Goal: Task Accomplishment & Management: Use online tool/utility

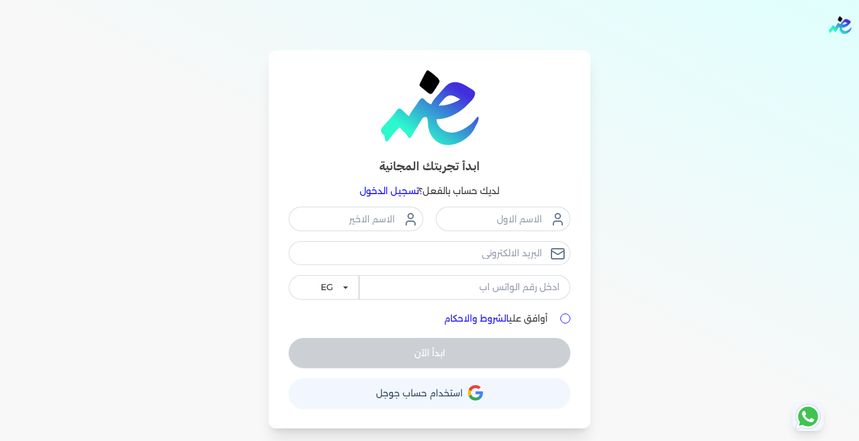
click at [403, 189] on link "تسجيل الدخول" at bounding box center [389, 191] width 59 height 11
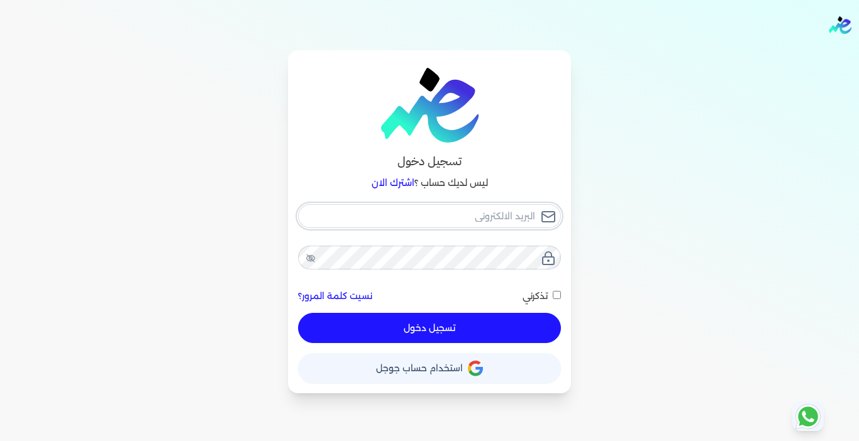
type input "[EMAIL_ADDRESS][DOMAIN_NAME]"
click at [434, 321] on button "تسجيل دخول" at bounding box center [429, 328] width 263 height 30
checkbox input "false"
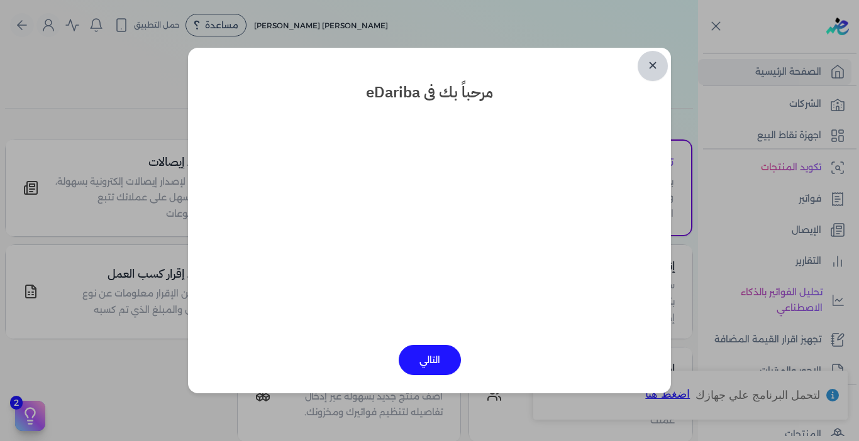
click at [655, 64] on link "✕" at bounding box center [653, 66] width 30 height 30
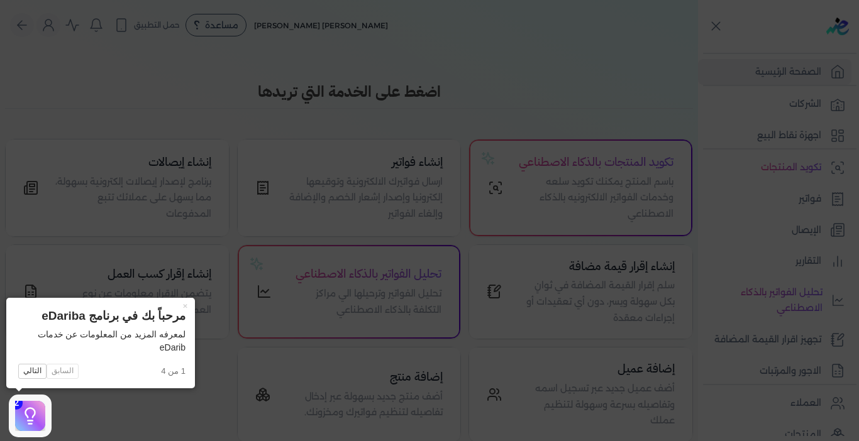
click at [819, 196] on icon at bounding box center [429, 220] width 859 height 441
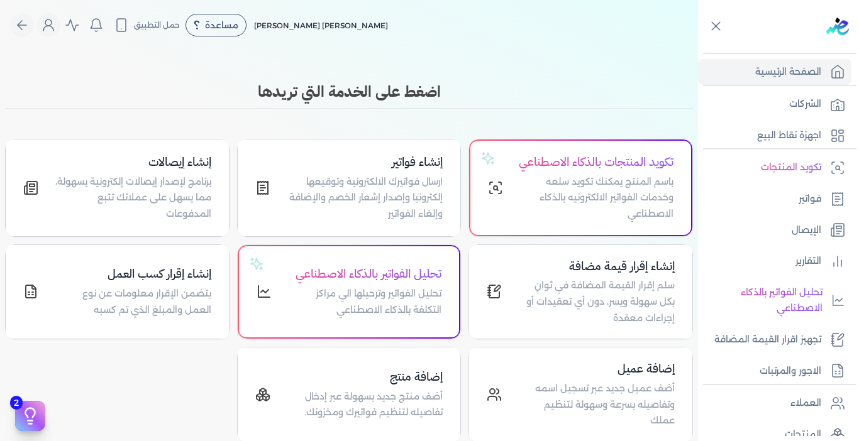
click at [819, 196] on p "فواتير" at bounding box center [810, 199] width 23 height 16
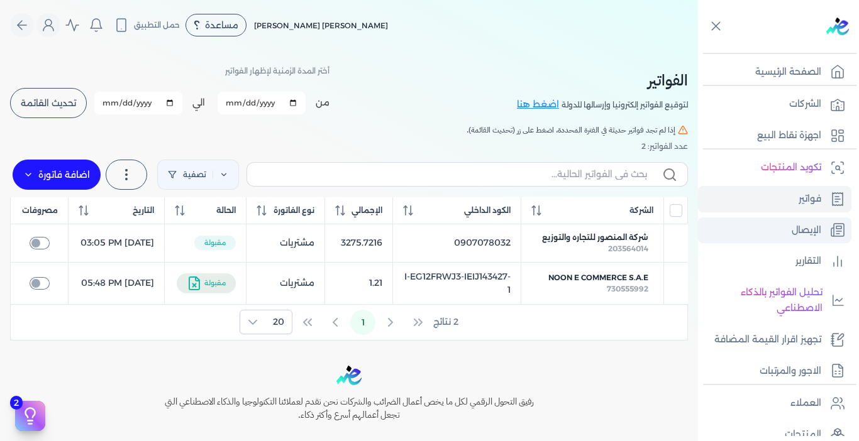
click at [802, 221] on link "الإيصال" at bounding box center [774, 231] width 153 height 26
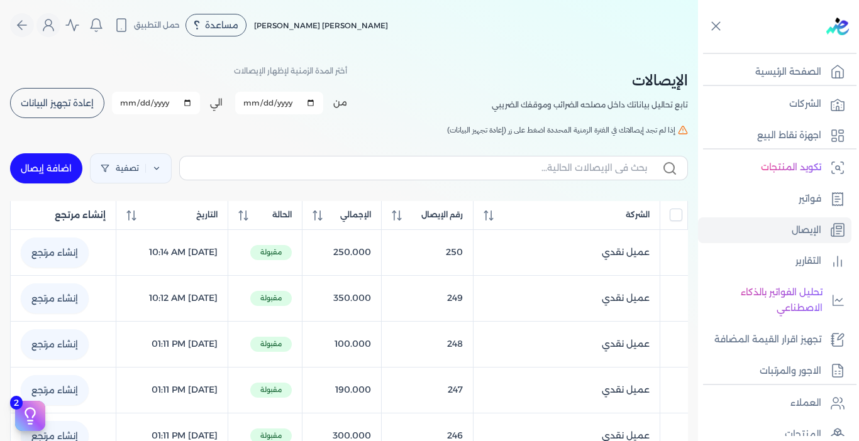
click at [67, 167] on link "اضافة إيصال" at bounding box center [46, 168] width 72 height 30
select select "EGP"
select select "EGS"
select select "B"
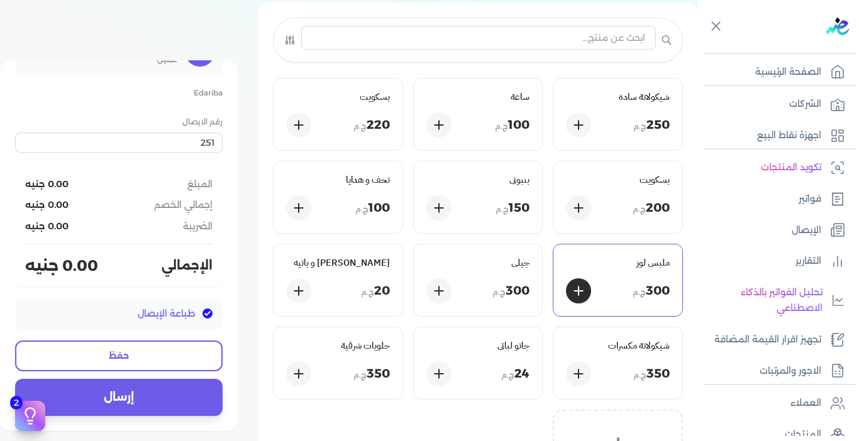
scroll to position [63, 0]
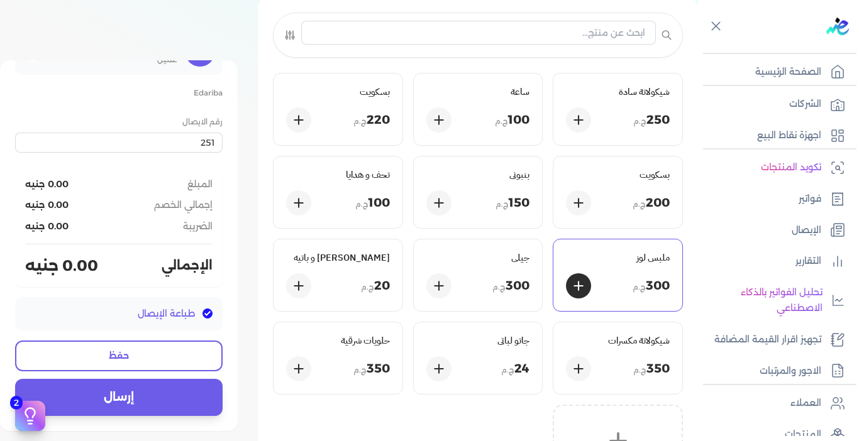
click at [663, 280] on p "300 ج.م" at bounding box center [651, 287] width 37 height 18
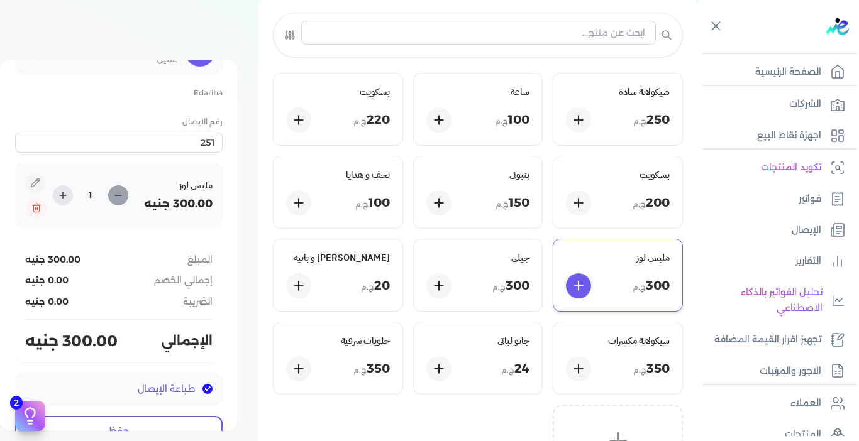
click at [123, 201] on icon at bounding box center [118, 196] width 10 height 10
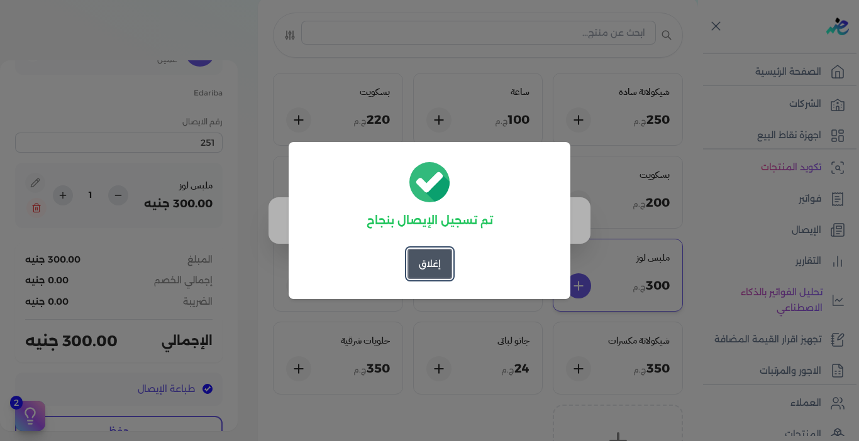
click at [422, 275] on button "إغلاق" at bounding box center [429, 264] width 45 height 30
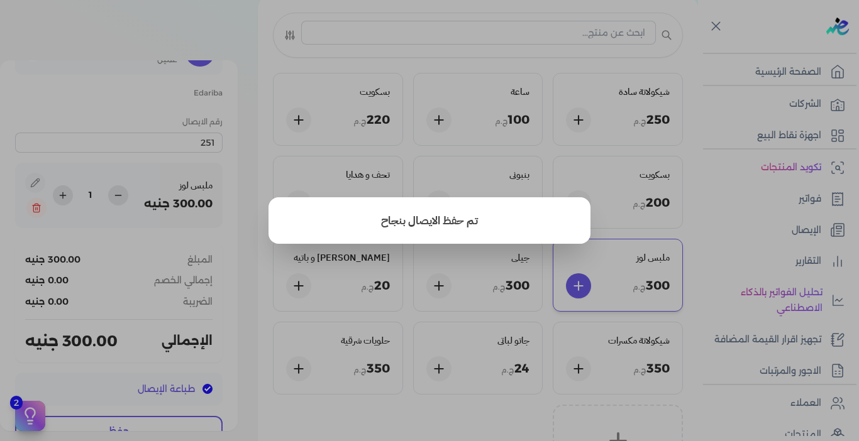
click at [355, 253] on button "close" at bounding box center [429, 220] width 859 height 441
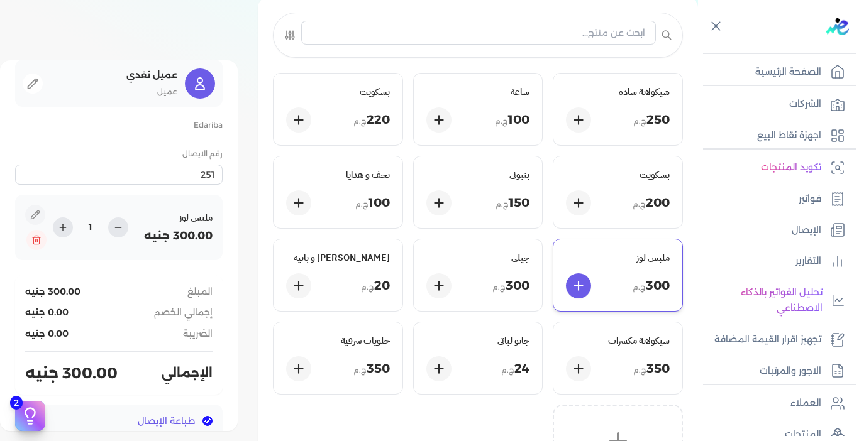
scroll to position [0, 0]
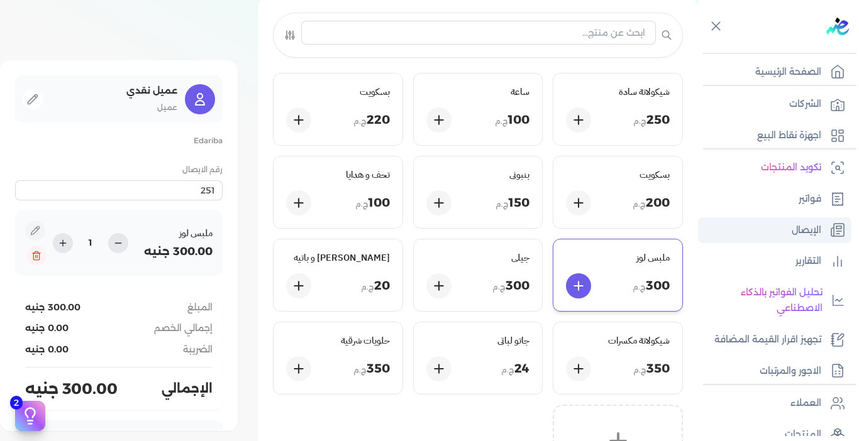
click at [825, 230] on link "الإيصال" at bounding box center [774, 231] width 153 height 26
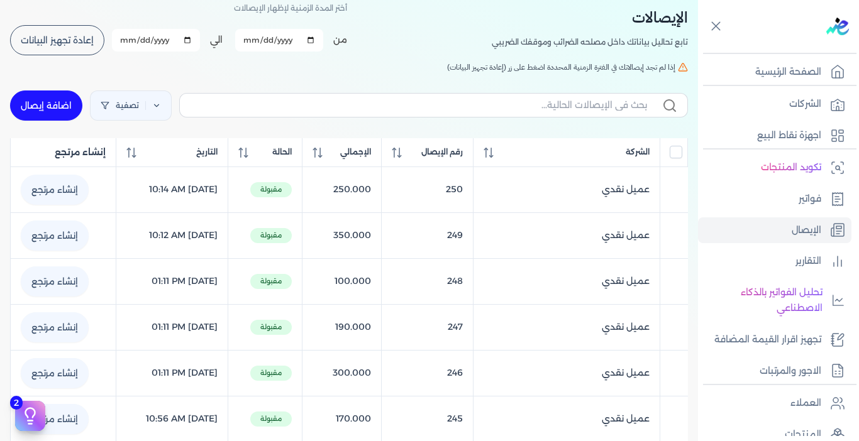
click at [53, 28] on button "إعادة تجهيز البيانات" at bounding box center [57, 40] width 94 height 30
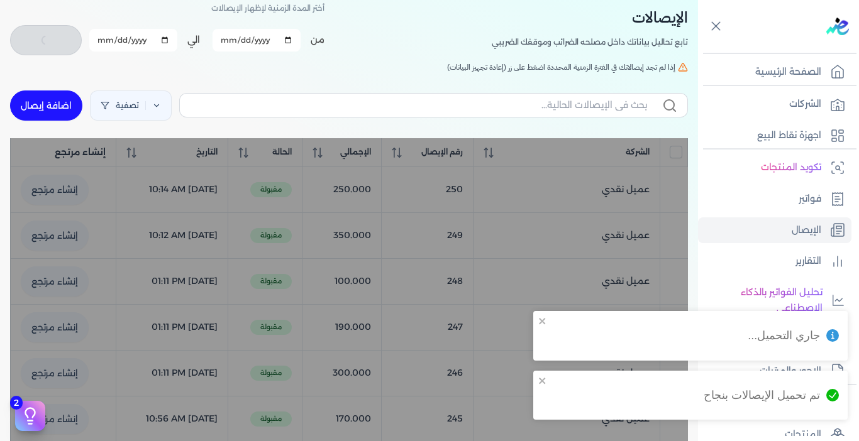
checkbox input "false"
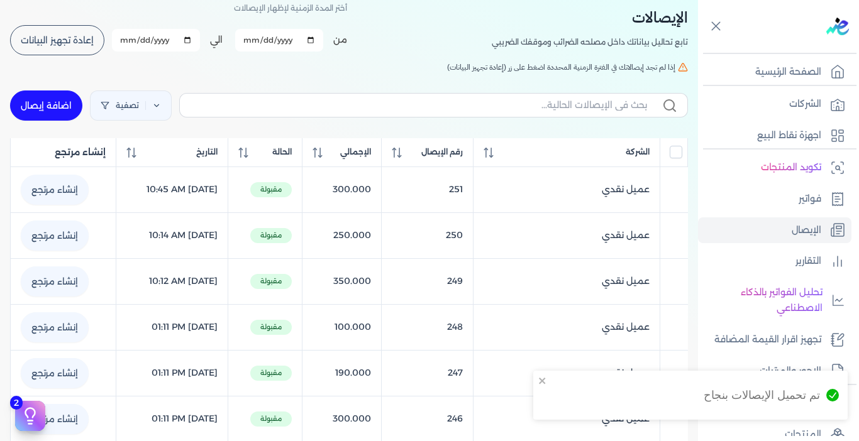
click at [46, 102] on link "اضافة إيصال" at bounding box center [46, 106] width 72 height 30
select select "EGP"
select select "EGS"
select select "B"
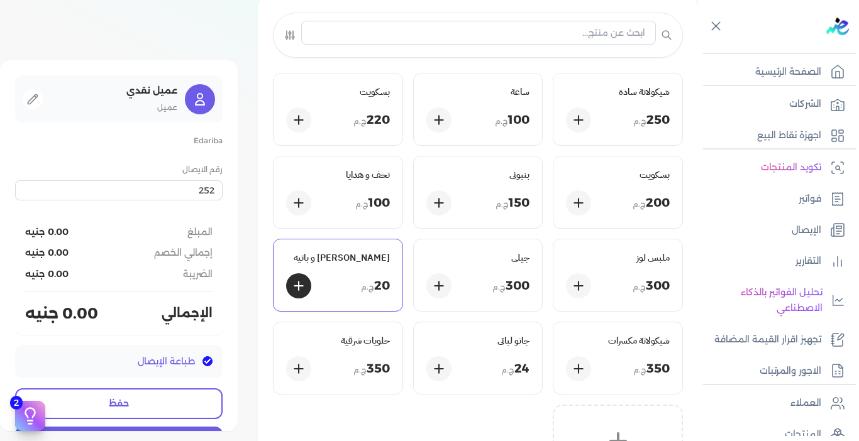
click at [380, 283] on p "20 ج.م" at bounding box center [375, 287] width 29 height 18
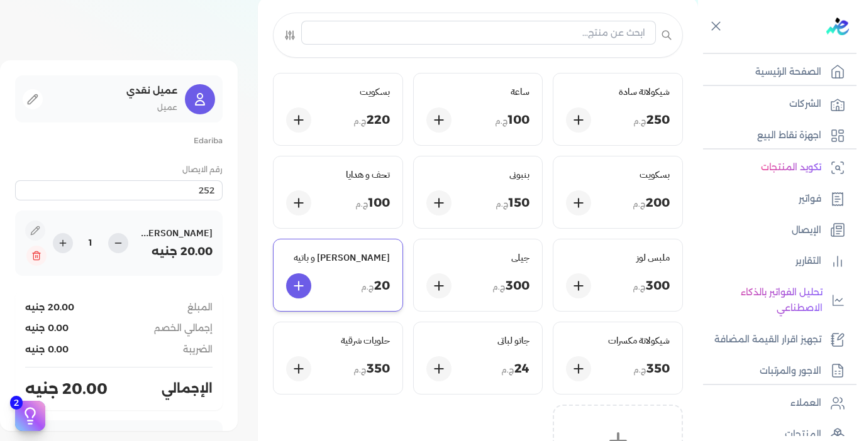
click at [380, 283] on p "20 ج.م" at bounding box center [375, 287] width 29 height 18
click at [375, 289] on p "20 ج.م" at bounding box center [375, 287] width 29 height 18
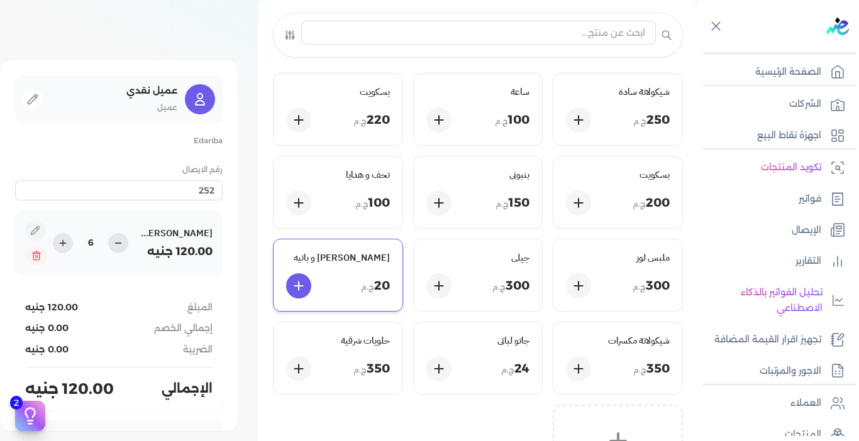
click at [375, 289] on p "20 ج.م" at bounding box center [375, 287] width 29 height 18
type input "7"
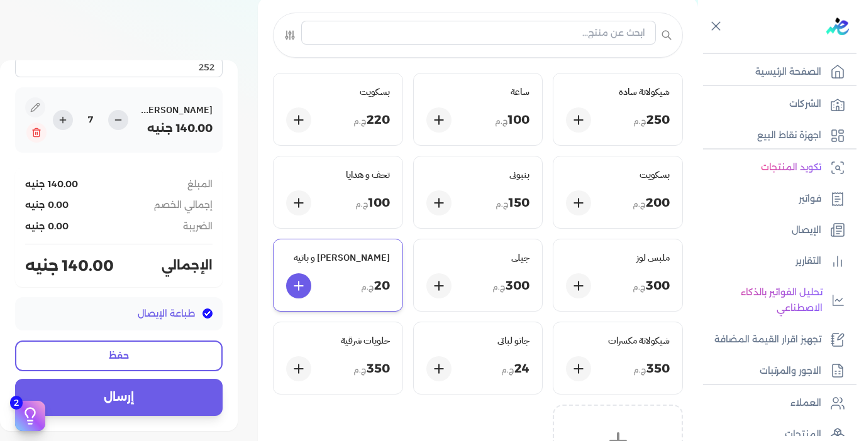
scroll to position [126, 0]
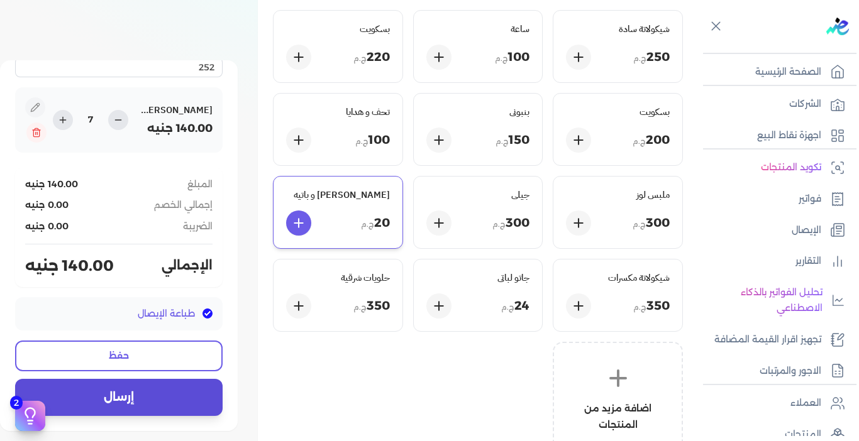
click at [141, 393] on button "إرسال" at bounding box center [119, 397] width 208 height 36
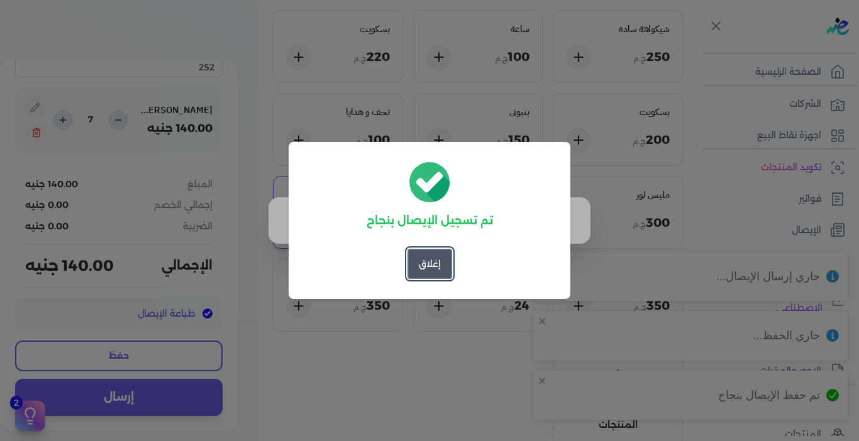
click at [439, 273] on button "إغلاق" at bounding box center [429, 264] width 45 height 30
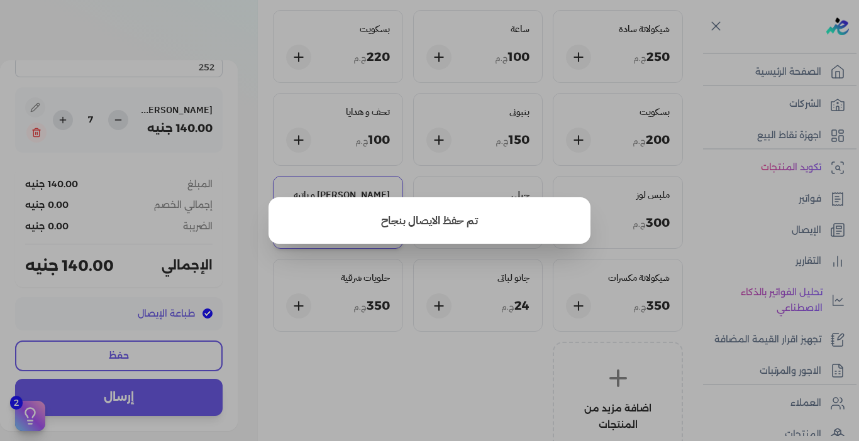
click at [809, 222] on button "close" at bounding box center [429, 220] width 859 height 441
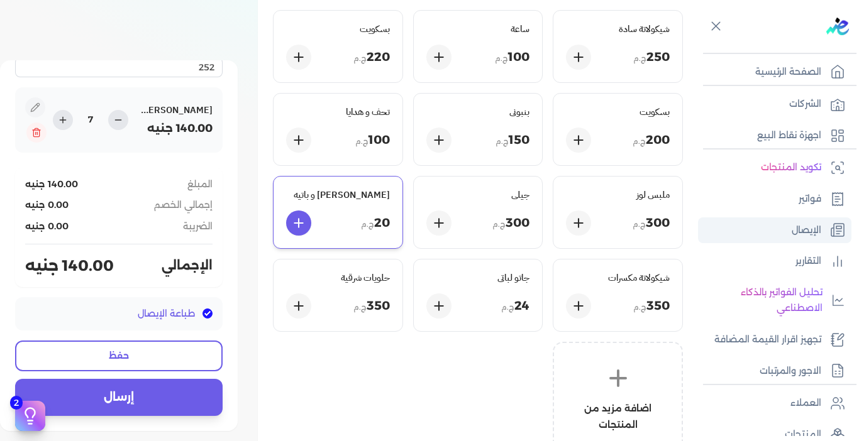
click at [787, 228] on link "الإيصال" at bounding box center [774, 231] width 153 height 26
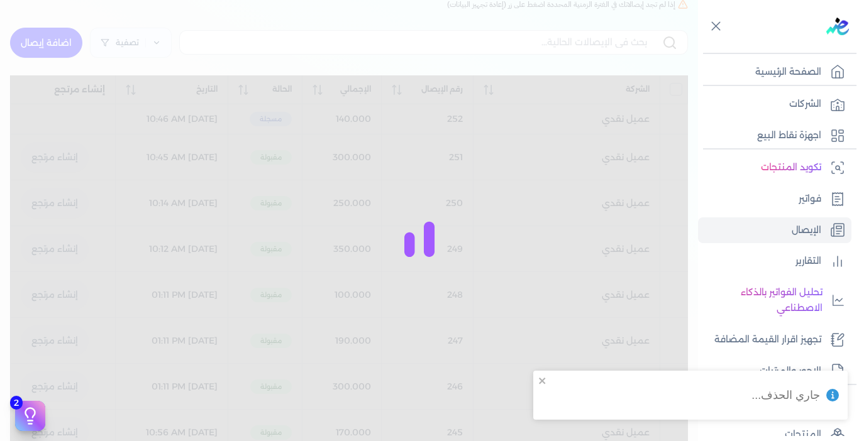
checkbox input "false"
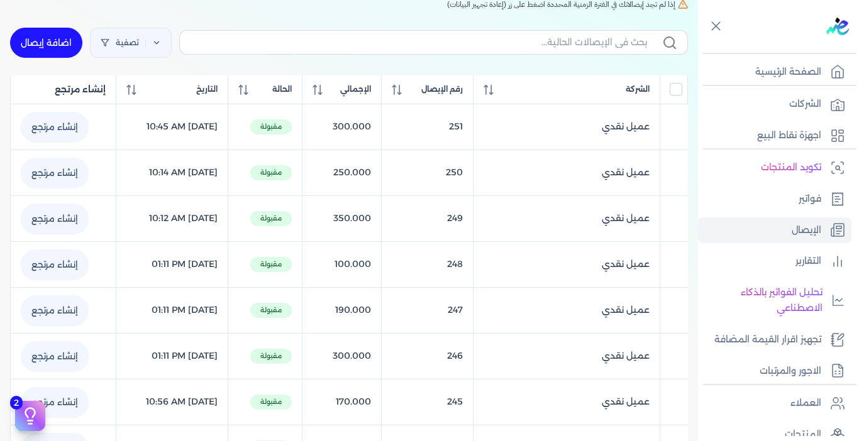
click at [43, 31] on link "اضافة إيصال" at bounding box center [46, 43] width 72 height 30
select select "EGP"
select select "EGS"
select select "B"
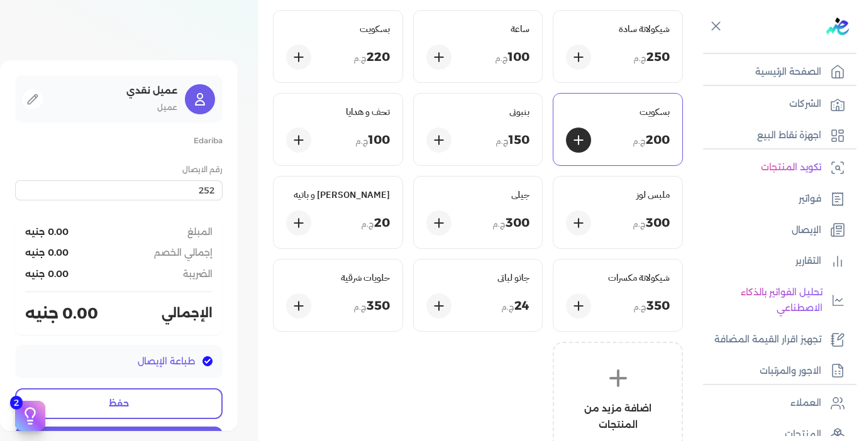
click at [652, 148] on p "200 ج.م" at bounding box center [651, 141] width 37 height 18
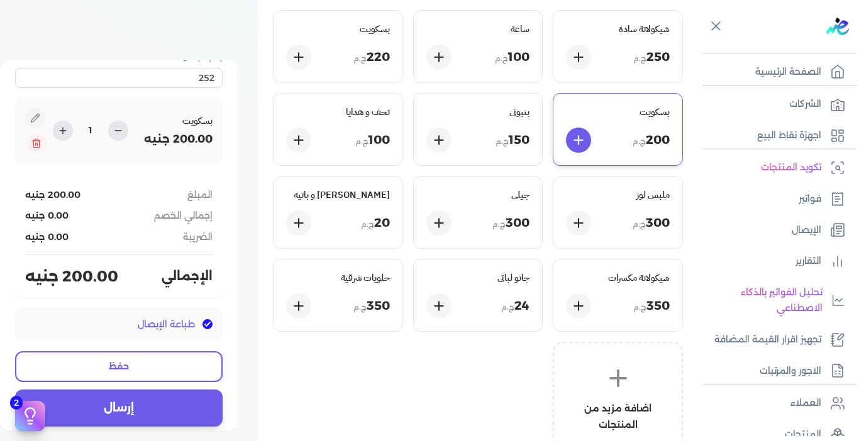
scroll to position [126, 0]
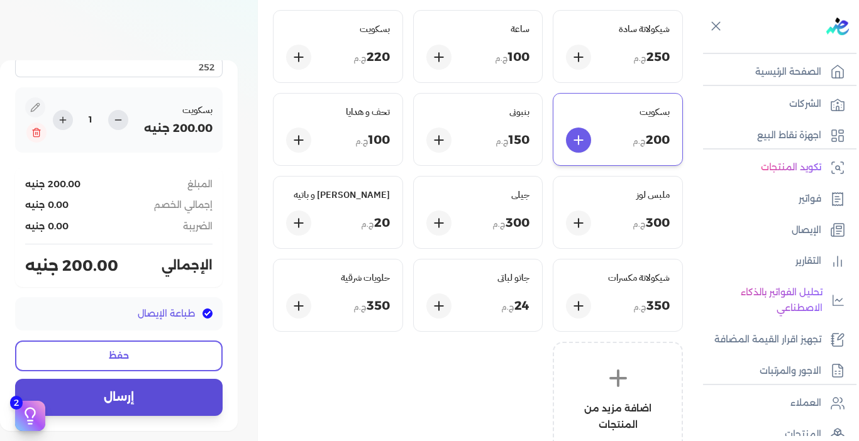
click at [125, 394] on button "إرسال" at bounding box center [119, 397] width 208 height 36
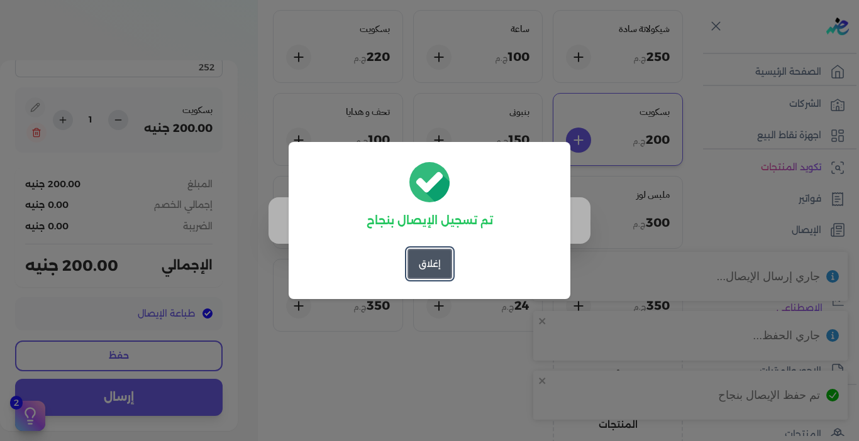
click at [433, 267] on button "إغلاق" at bounding box center [429, 264] width 45 height 30
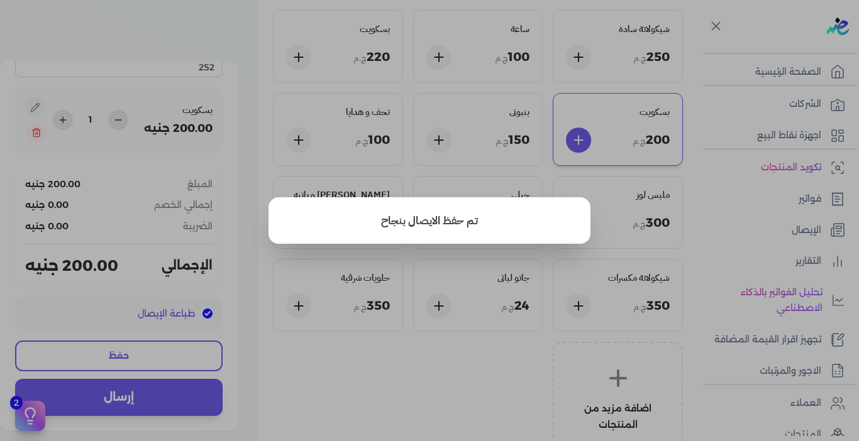
click at [699, 208] on button "close" at bounding box center [429, 220] width 859 height 441
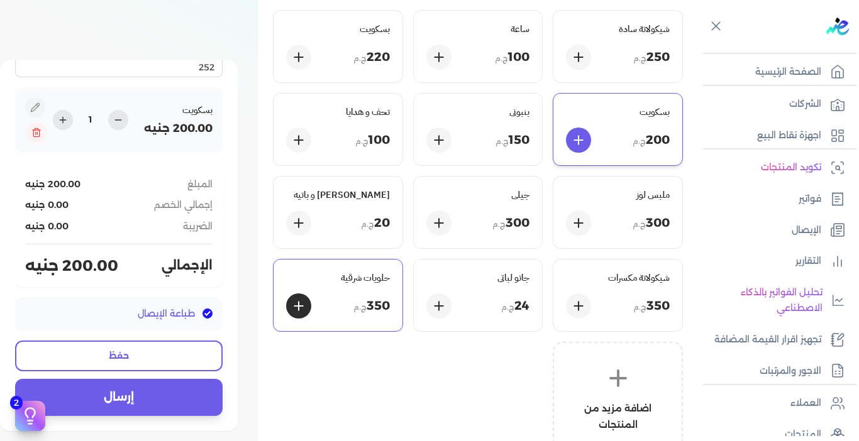
scroll to position [0, 0]
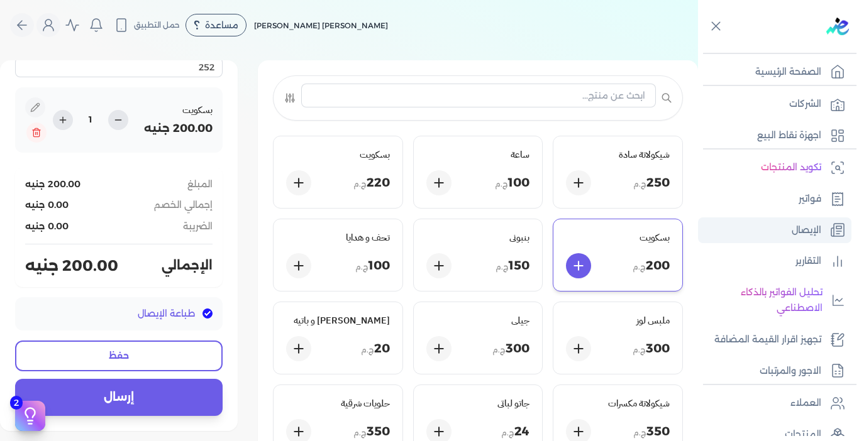
click at [800, 219] on link "الإيصال" at bounding box center [774, 231] width 153 height 26
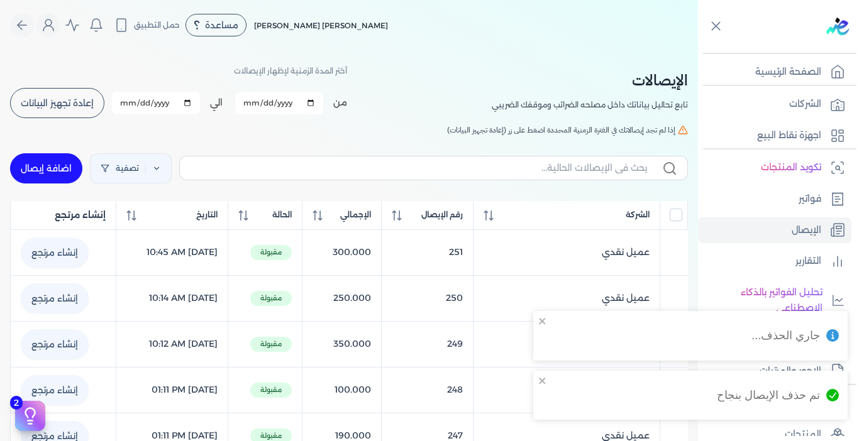
click at [71, 109] on button "إعادة تجهيز البيانات" at bounding box center [57, 103] width 94 height 30
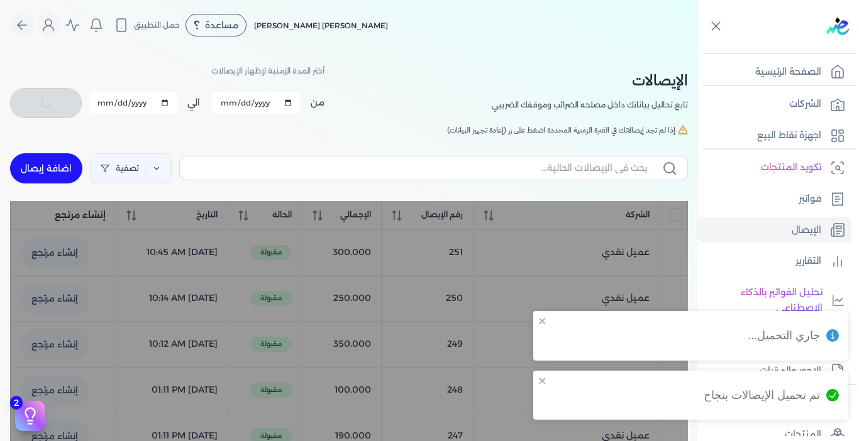
checkbox input "false"
